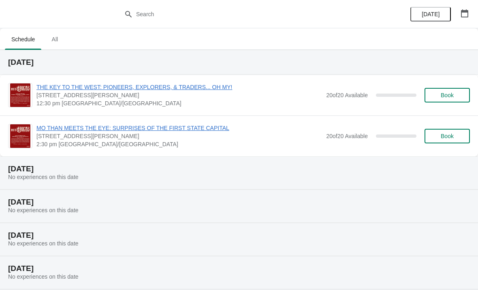
click at [57, 87] on span "THE KEY TO THE WEST: PIONEERS, EXPLORERS, & TRADERS... OH MY!" at bounding box center [179, 87] width 286 height 8
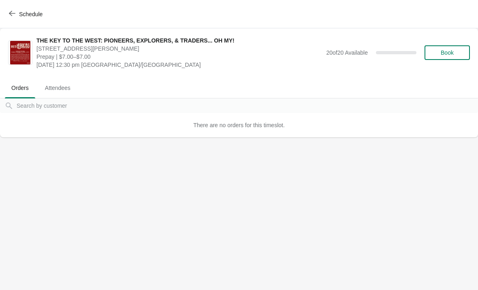
click at [19, 88] on span "Orders" at bounding box center [20, 88] width 30 height 15
click at [56, 93] on span "Attendees" at bounding box center [58, 88] width 39 height 15
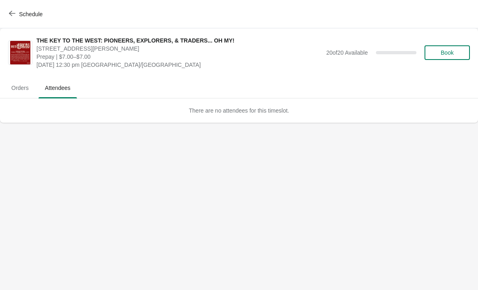
click at [449, 54] on span "Book" at bounding box center [447, 52] width 13 height 6
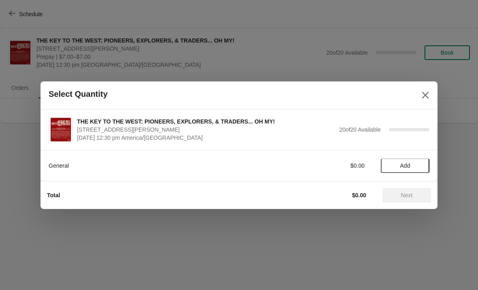
click at [405, 163] on span "Add" at bounding box center [406, 166] width 10 height 6
click at [422, 165] on icon at bounding box center [419, 165] width 9 height 9
click at [407, 195] on span "Next" at bounding box center [407, 195] width 12 height 6
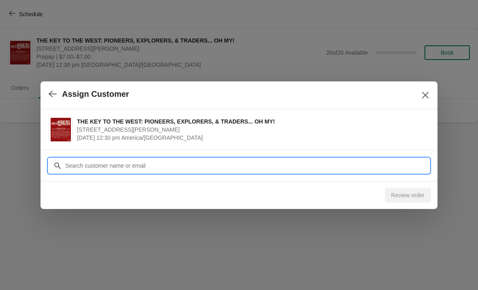
click at [85, 166] on input "Customer" at bounding box center [247, 166] width 365 height 15
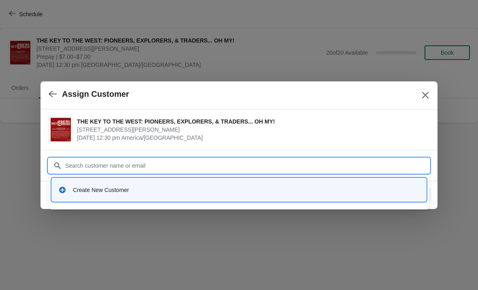
click at [102, 191] on div "Create New Customer" at bounding box center [246, 190] width 347 height 8
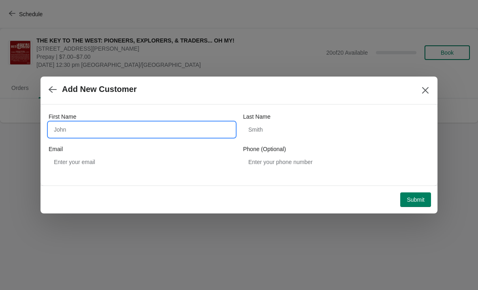
click at [72, 127] on input "First Name" at bounding box center [142, 129] width 187 height 15
type input "[PERSON_NAME]"
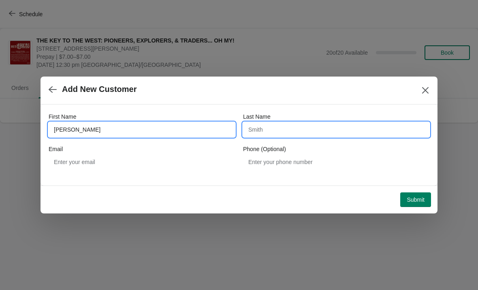
click at [259, 129] on input "Last Name" at bounding box center [336, 129] width 187 height 15
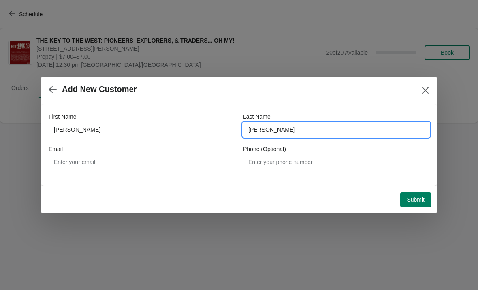
type input "[PERSON_NAME]"
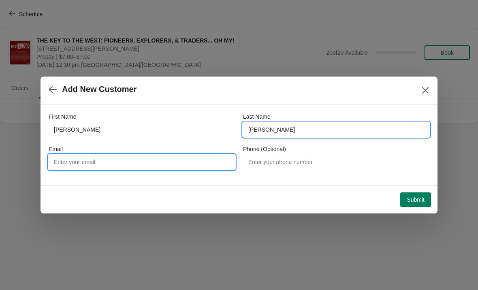
click at [79, 162] on input "Email" at bounding box center [142, 162] width 187 height 15
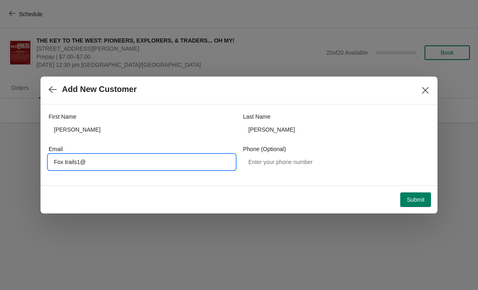
click at [67, 162] on input "Fox trails1@" at bounding box center [142, 162] width 187 height 15
click at [98, 162] on input "Foxtrails1@" at bounding box center [142, 162] width 187 height 15
type input "[EMAIL_ADDRESS][DOMAIN_NAME]"
click at [414, 194] on button "Submit" at bounding box center [416, 200] width 31 height 15
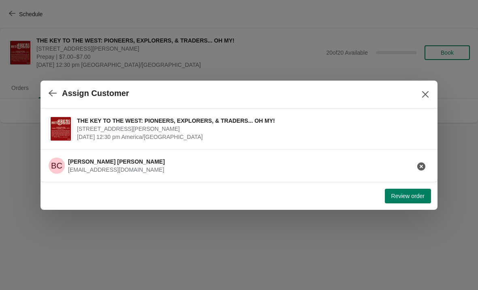
click at [406, 196] on span "Review order" at bounding box center [408, 196] width 33 height 6
